Goal: Transaction & Acquisition: Purchase product/service

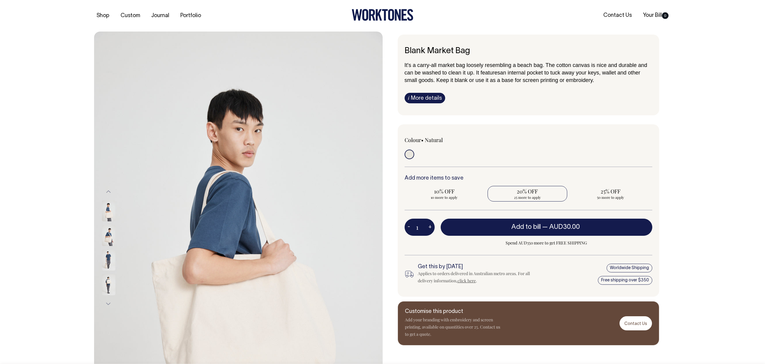
click at [535, 195] on span "20% OFF" at bounding box center [528, 191] width 74 height 7
click at [535, 195] on input "20% OFF 25 more to apply" at bounding box center [528, 194] width 80 height 16
radio input "true"
type input "25"
radio input "true"
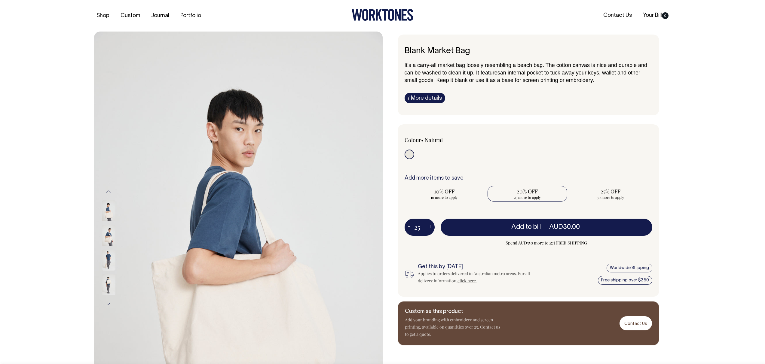
type input "25"
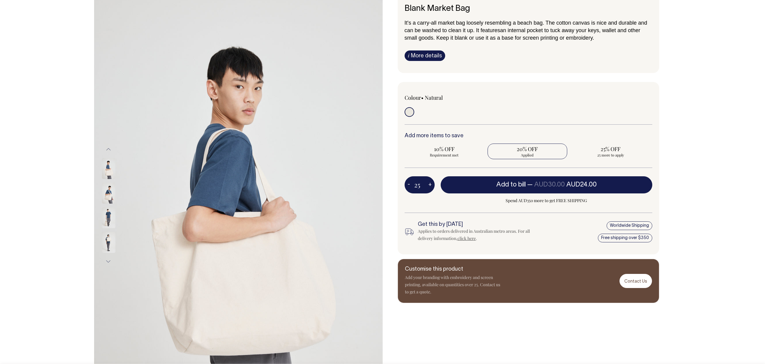
scroll to position [43, 0]
click at [410, 111] on input "radio" at bounding box center [410, 112] width 10 height 10
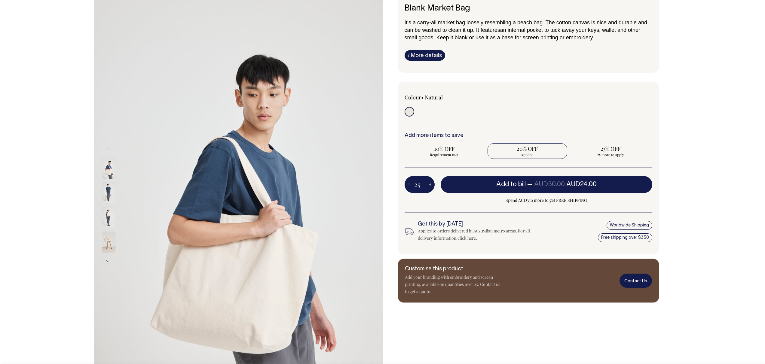
click at [635, 277] on link "Contact Us" at bounding box center [636, 281] width 32 height 14
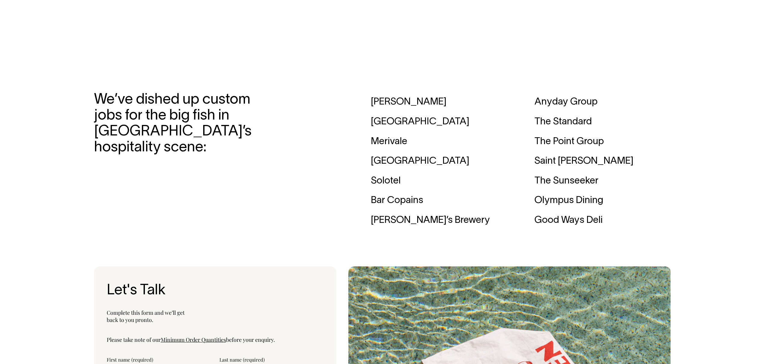
scroll to position [1834, 0]
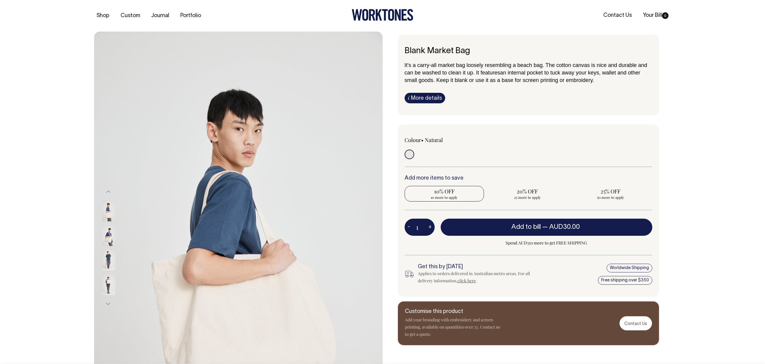
click at [450, 194] on span "10% OFF" at bounding box center [445, 191] width 74 height 7
click at [450, 194] on input "10% OFF 10 more to apply" at bounding box center [445, 194] width 80 height 16
radio input "true"
type input "10"
radio input "true"
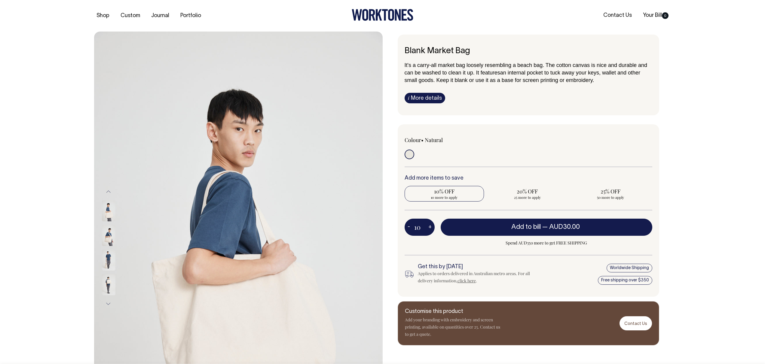
type input "10"
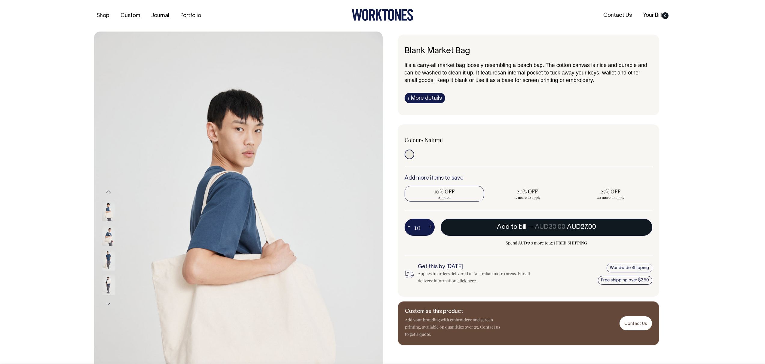
click at [530, 227] on span "— AUD30.00 AUD27.00" at bounding box center [562, 227] width 68 height 6
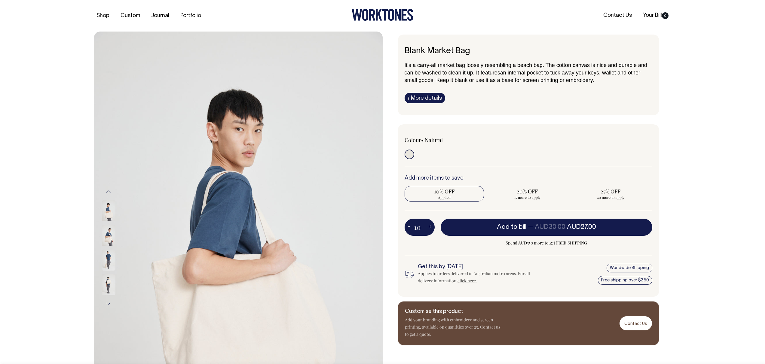
type input "1"
radio input "false"
type input "1"
radio input "true"
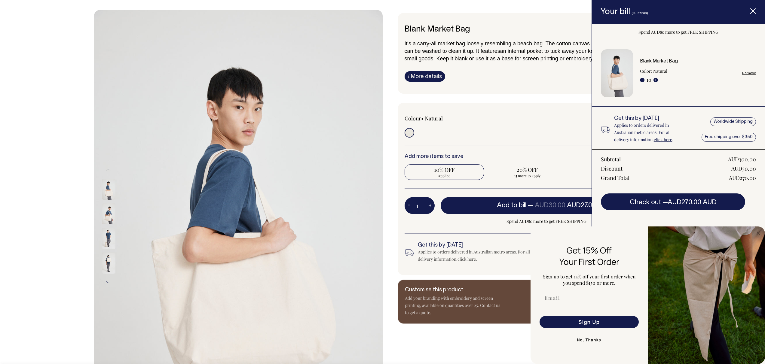
scroll to position [103, 0]
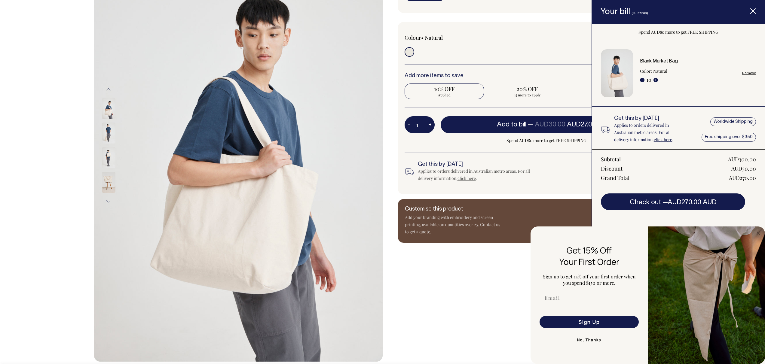
click at [503, 223] on div "Customise this product Add your branding with embroidery and screen printing, a…" at bounding box center [529, 221] width 262 height 44
click at [591, 340] on button "No, Thanks" at bounding box center [590, 340] width 102 height 12
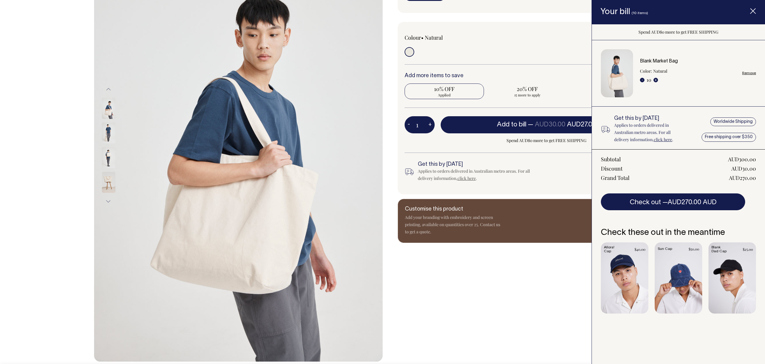
drag, startPoint x: 753, startPoint y: 11, endPoint x: 746, endPoint y: 17, distance: 9.8
click at [753, 11] on icon "Item added to your cart" at bounding box center [753, 11] width 6 height 6
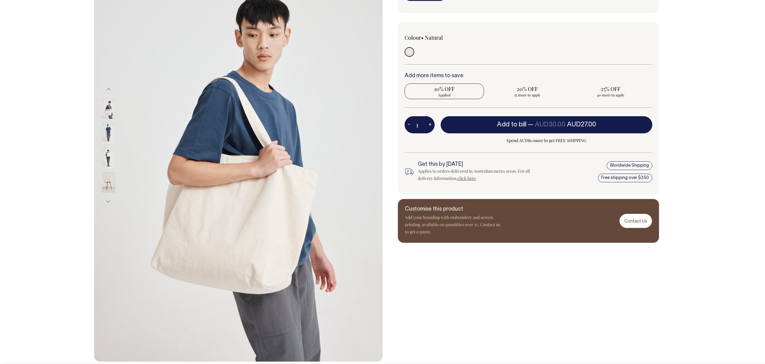
click at [467, 227] on p "Add your branding with embroidery and screen printing, available on quantities …" at bounding box center [453, 225] width 96 height 22
